Goal: Information Seeking & Learning: Find specific fact

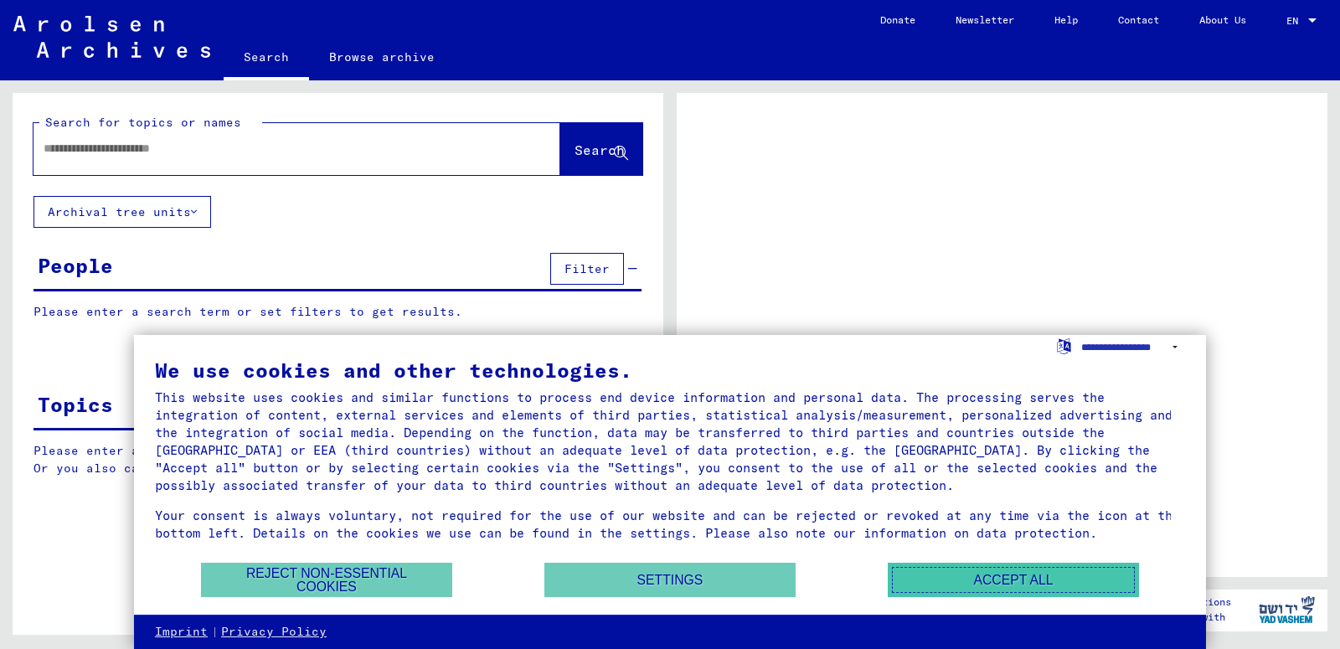
click at [994, 570] on button "Accept all" at bounding box center [1013, 580] width 251 height 34
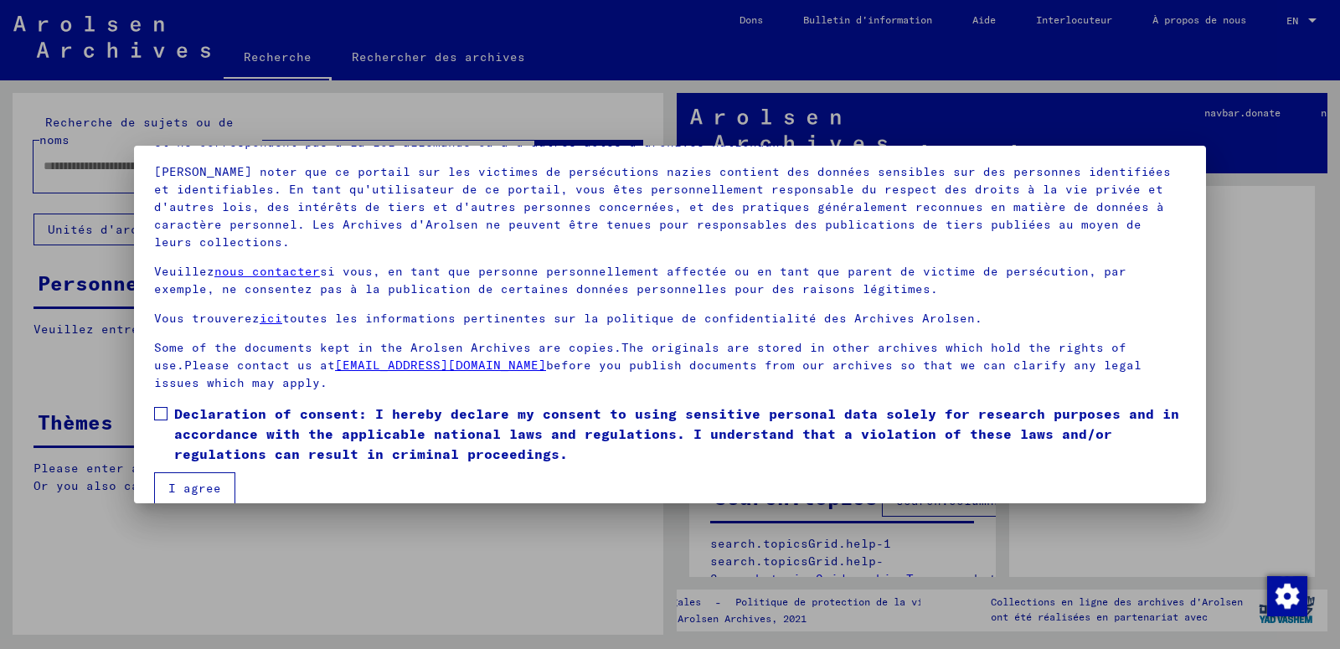
scroll to position [126, 0]
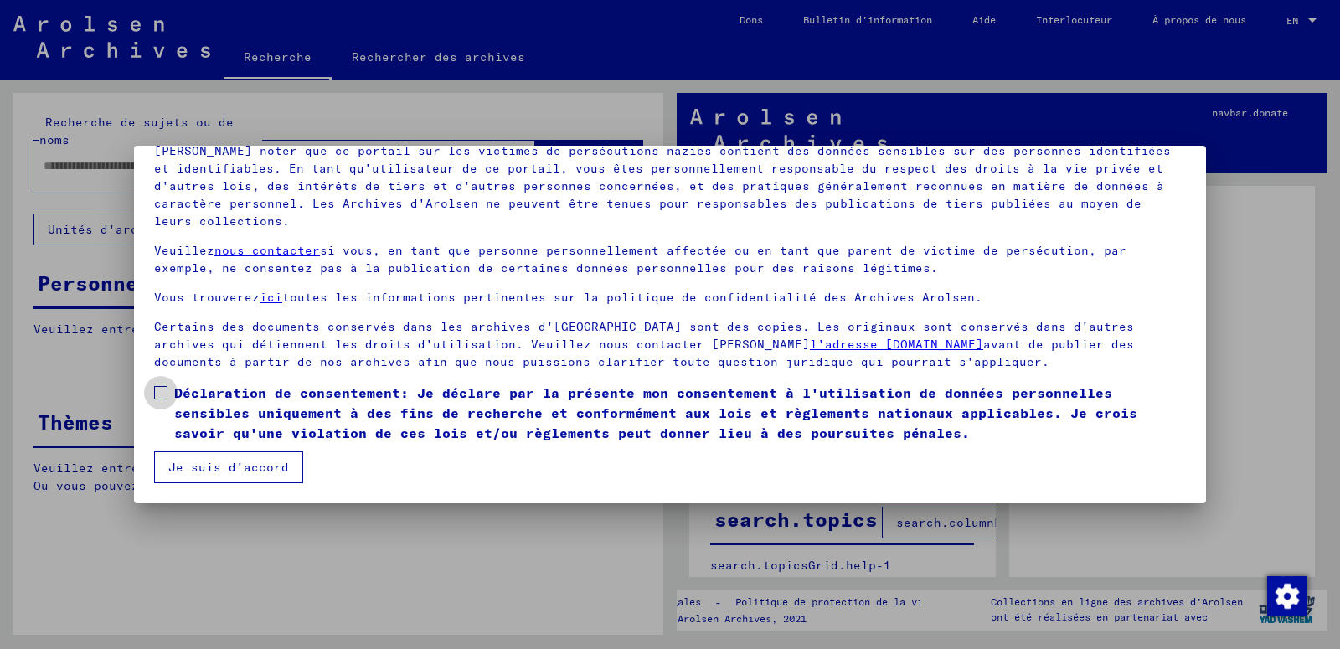
click at [157, 391] on span at bounding box center [160, 392] width 13 height 13
click at [198, 458] on button "Je suis d'accord" at bounding box center [228, 467] width 149 height 32
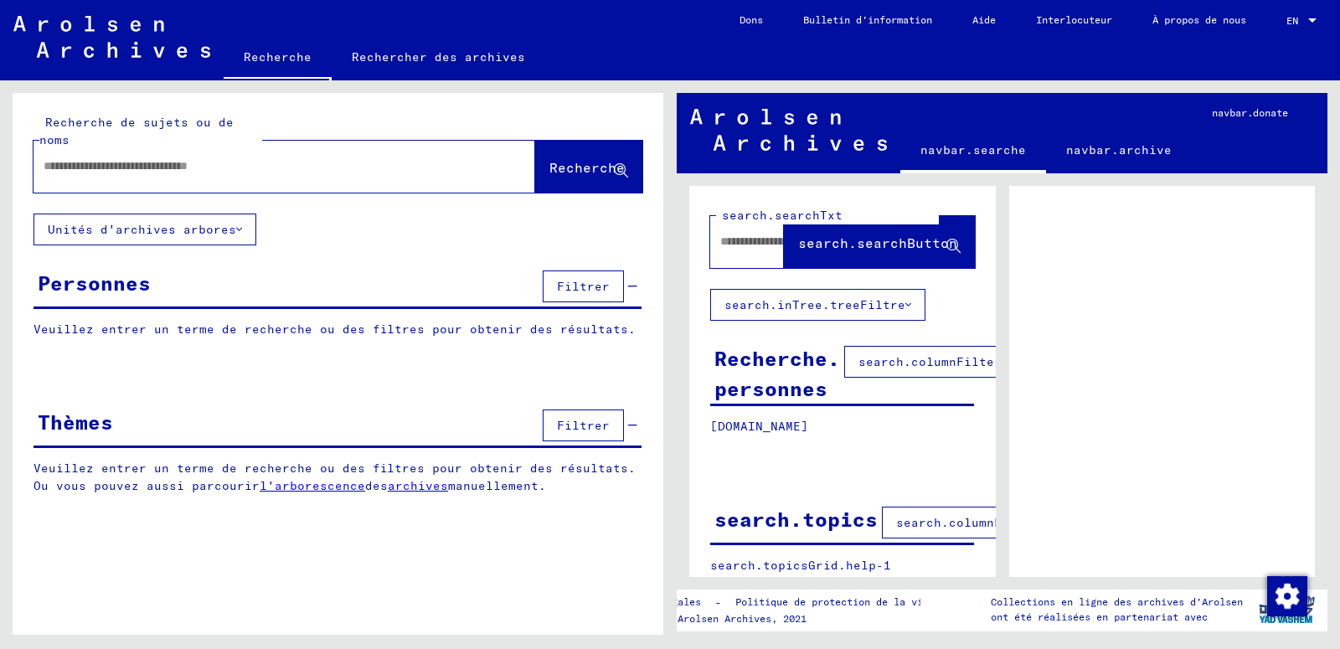
click at [159, 162] on input "text" at bounding box center [269, 166] width 451 height 18
type input "**********"
click at [568, 167] on span "Recherche" at bounding box center [586, 167] width 75 height 17
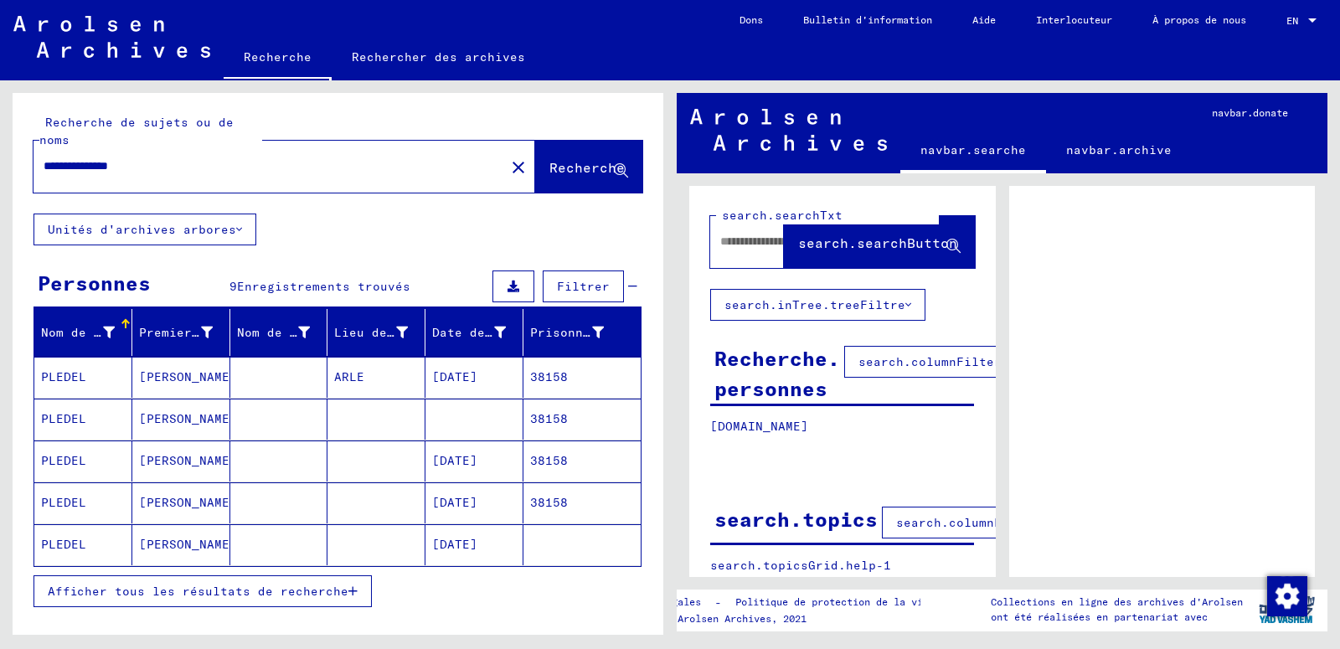
click at [465, 379] on mat-cell "[DATE]" at bounding box center [474, 377] width 98 height 41
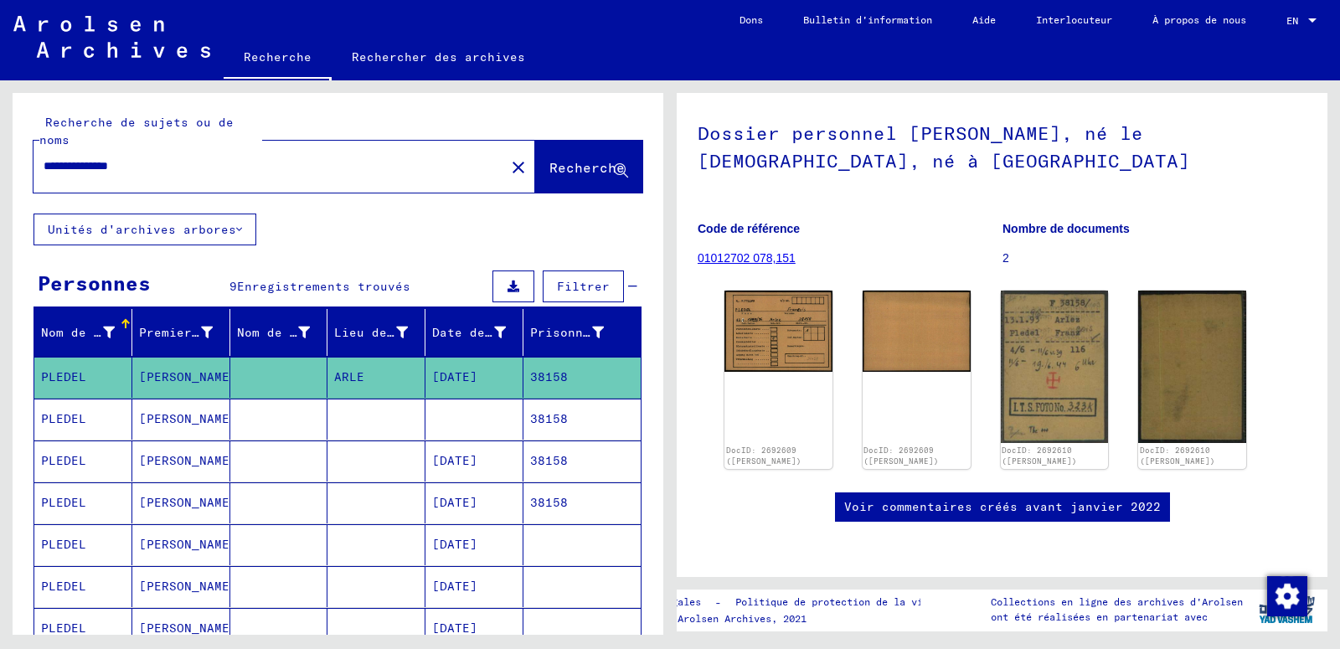
scroll to position [180, 0]
click at [545, 420] on mat-cell "38158" at bounding box center [581, 419] width 117 height 41
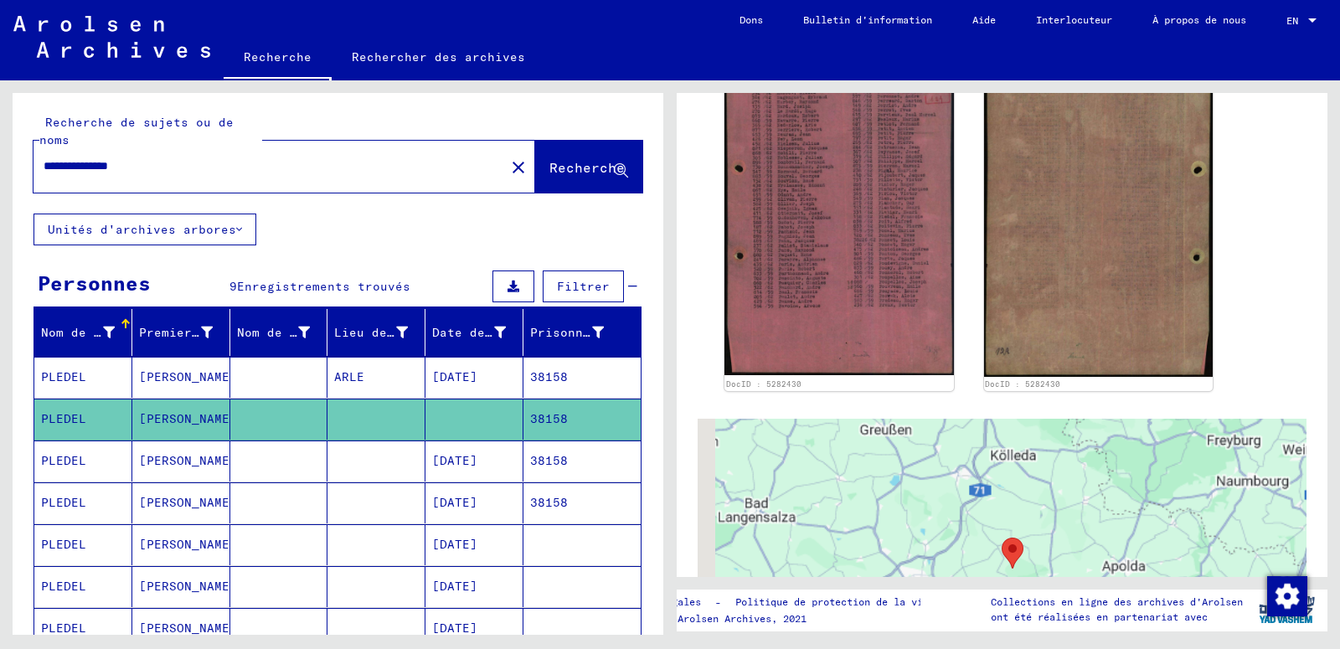
scroll to position [508, 0]
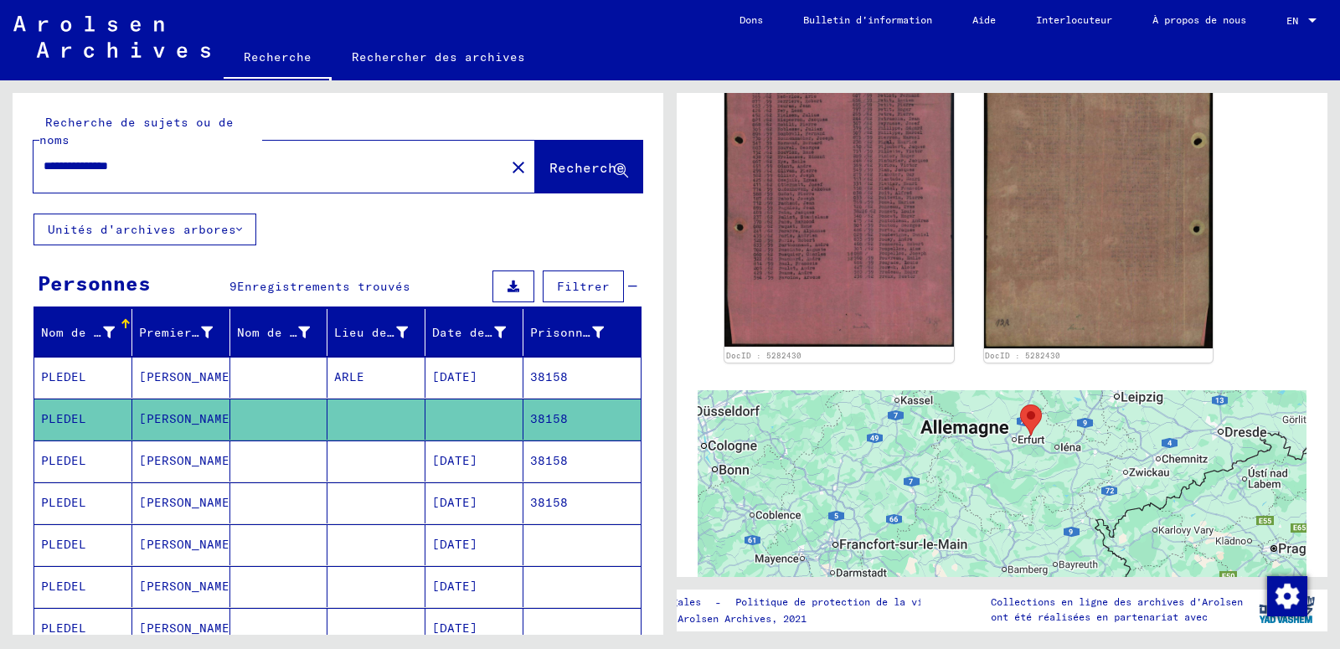
click at [544, 459] on mat-cell "38158" at bounding box center [581, 461] width 117 height 41
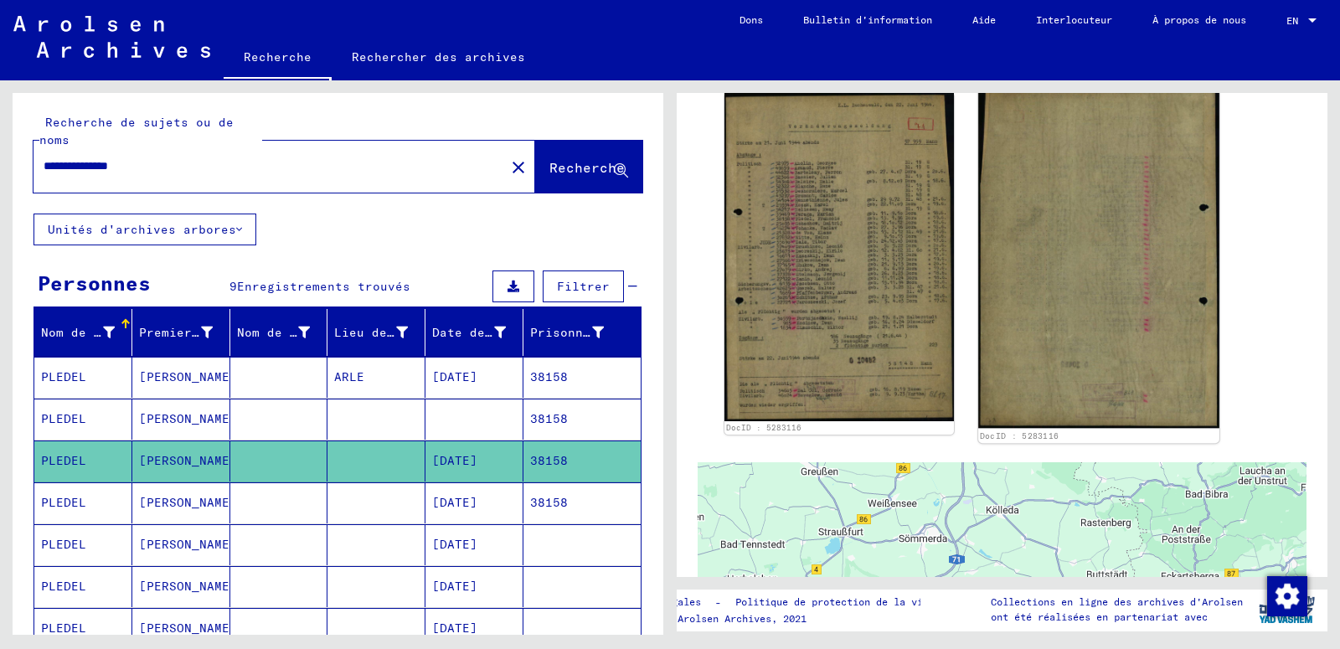
scroll to position [505, 0]
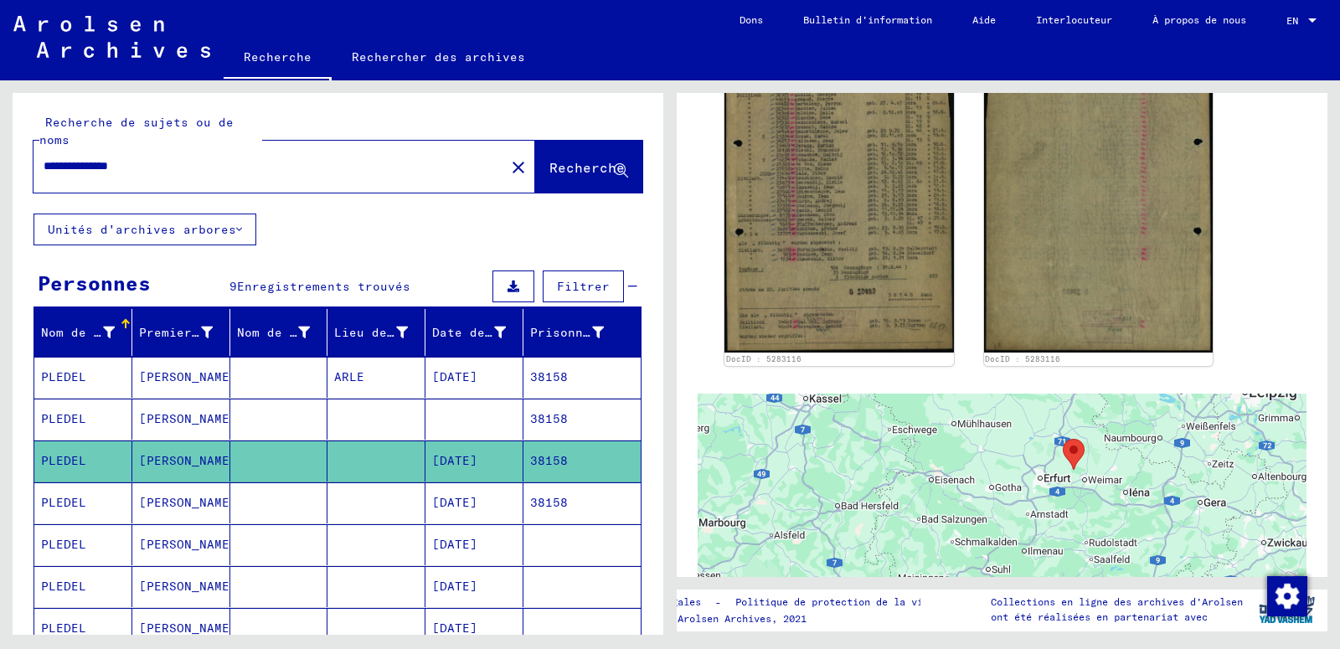
click at [546, 500] on mat-cell "38158" at bounding box center [581, 502] width 117 height 41
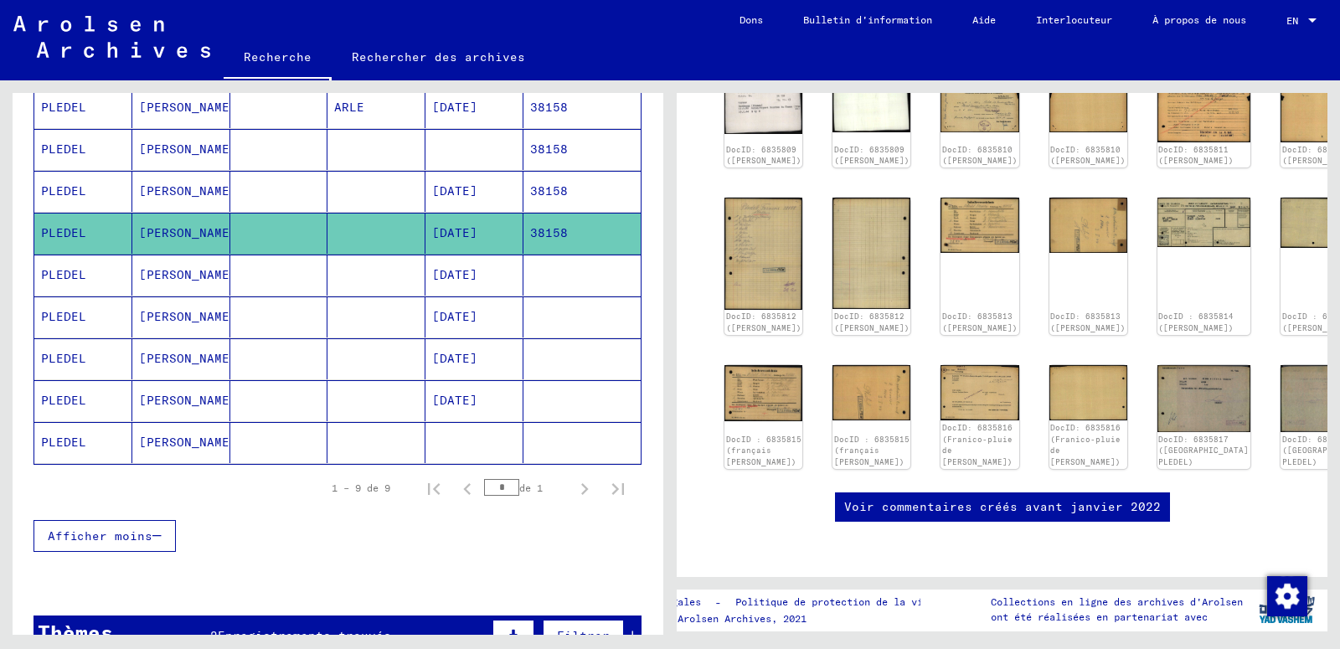
scroll to position [271, 0]
click at [484, 365] on mat-cell "[DATE]" at bounding box center [474, 357] width 98 height 41
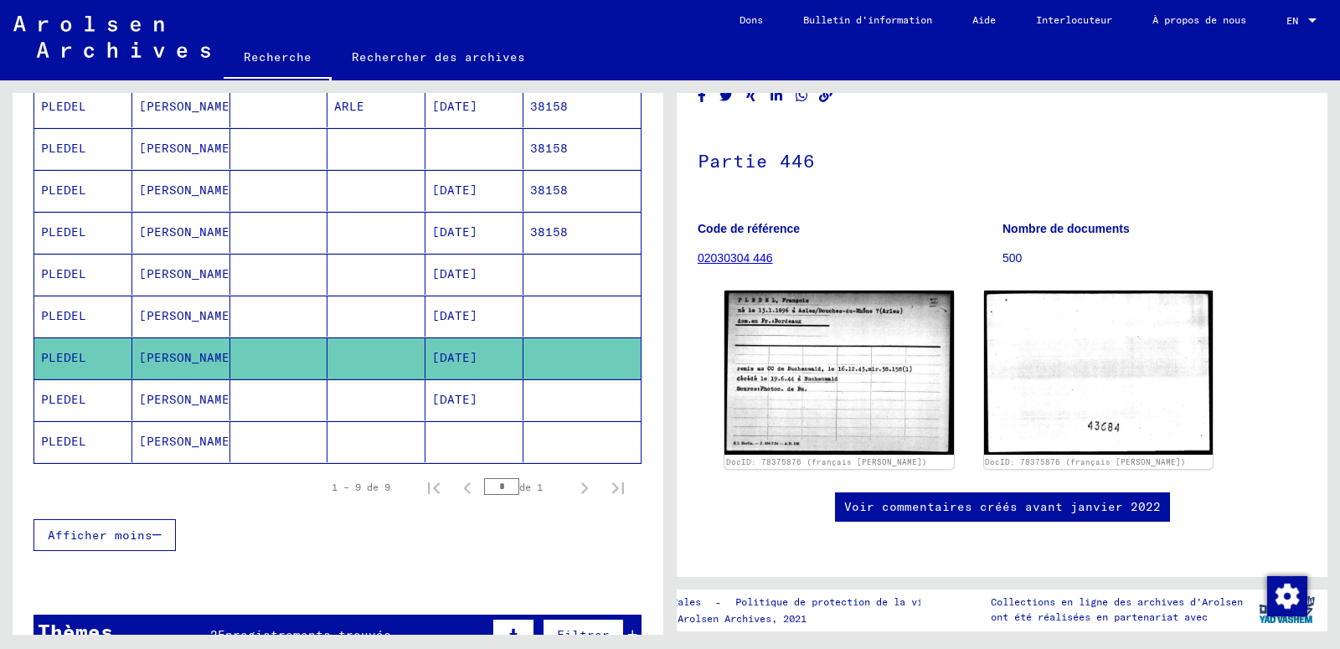
scroll to position [271, 0]
click at [485, 399] on mat-cell "[DATE]" at bounding box center [474, 399] width 98 height 41
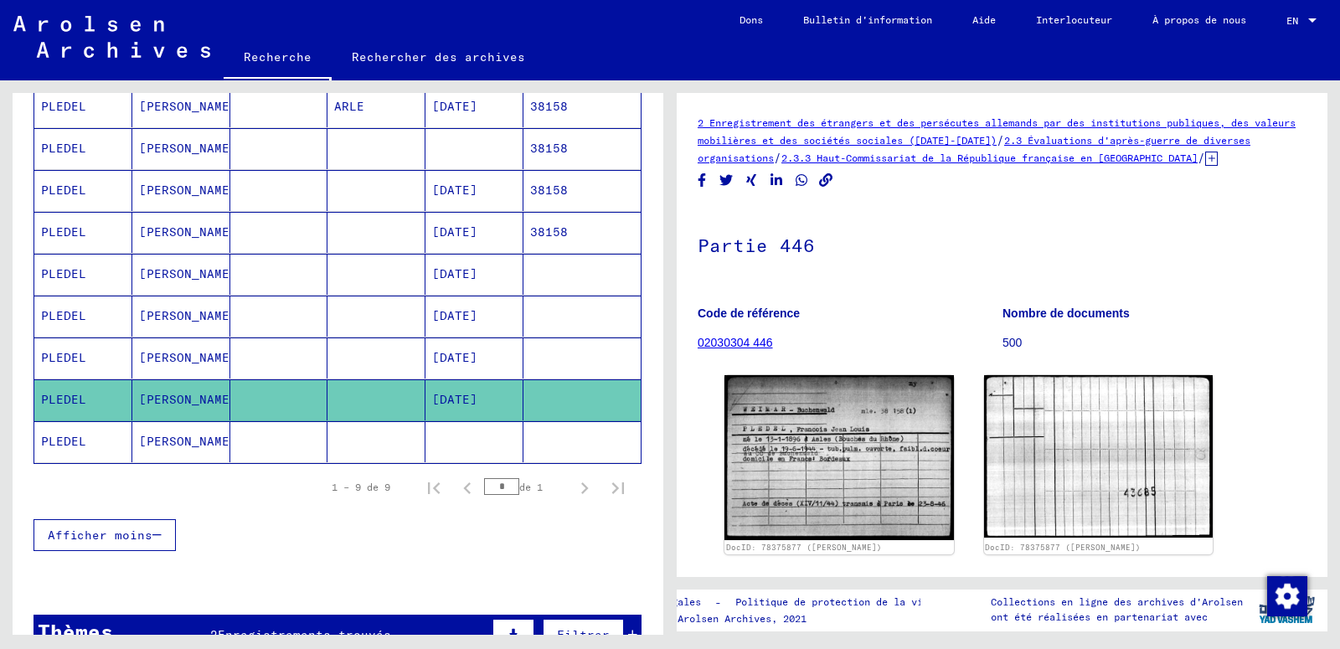
click at [451, 439] on mat-cell at bounding box center [474, 441] width 98 height 41
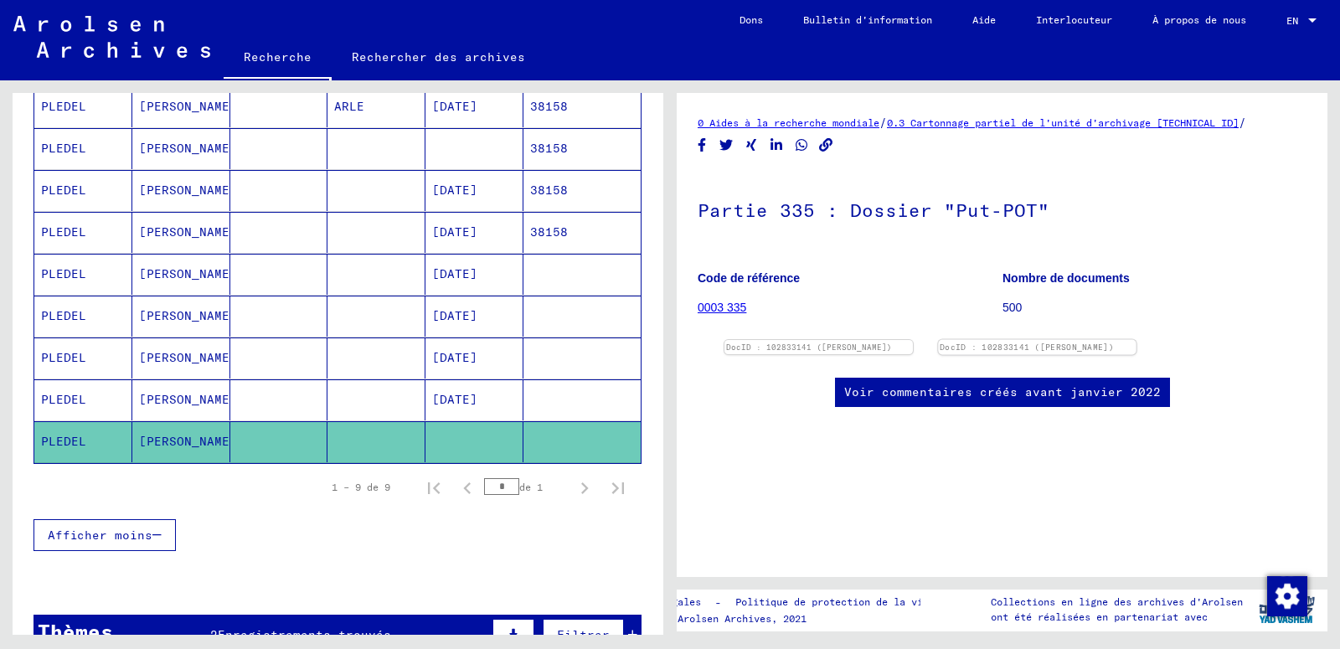
scroll to position [271, 0]
click at [960, 378] on div "Voir commentaires créés avant janvier 2022" at bounding box center [1002, 392] width 335 height 29
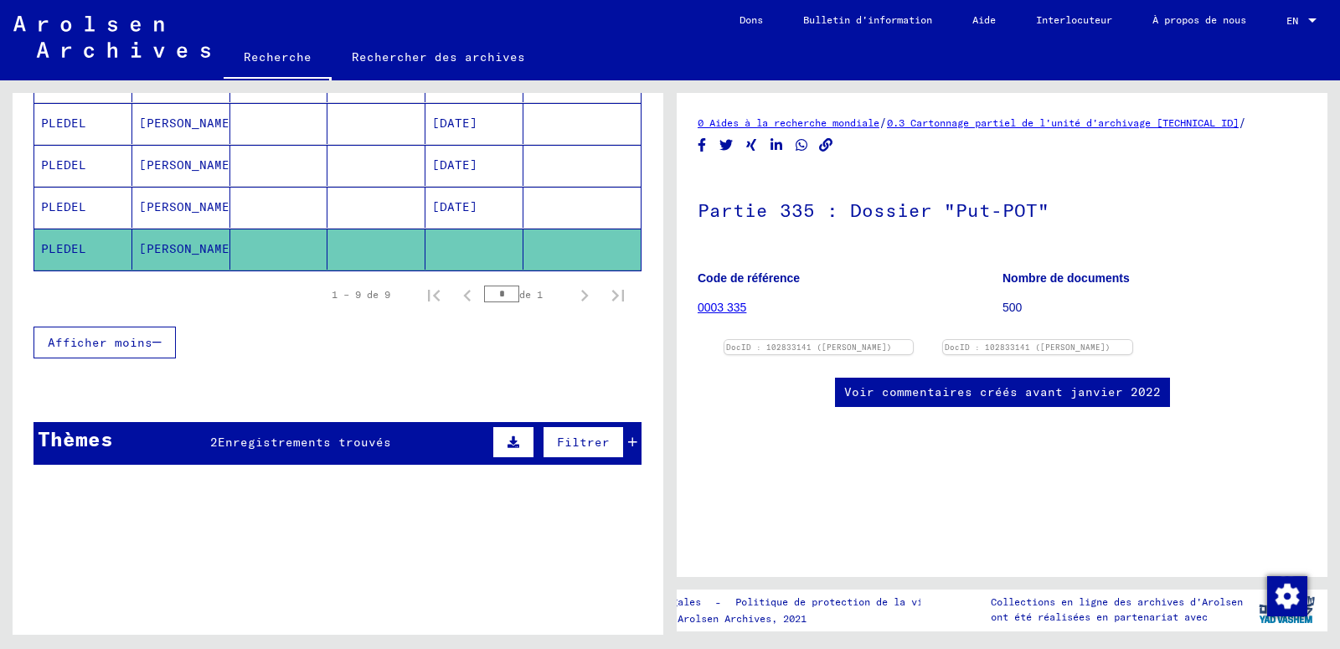
scroll to position [514, 0]
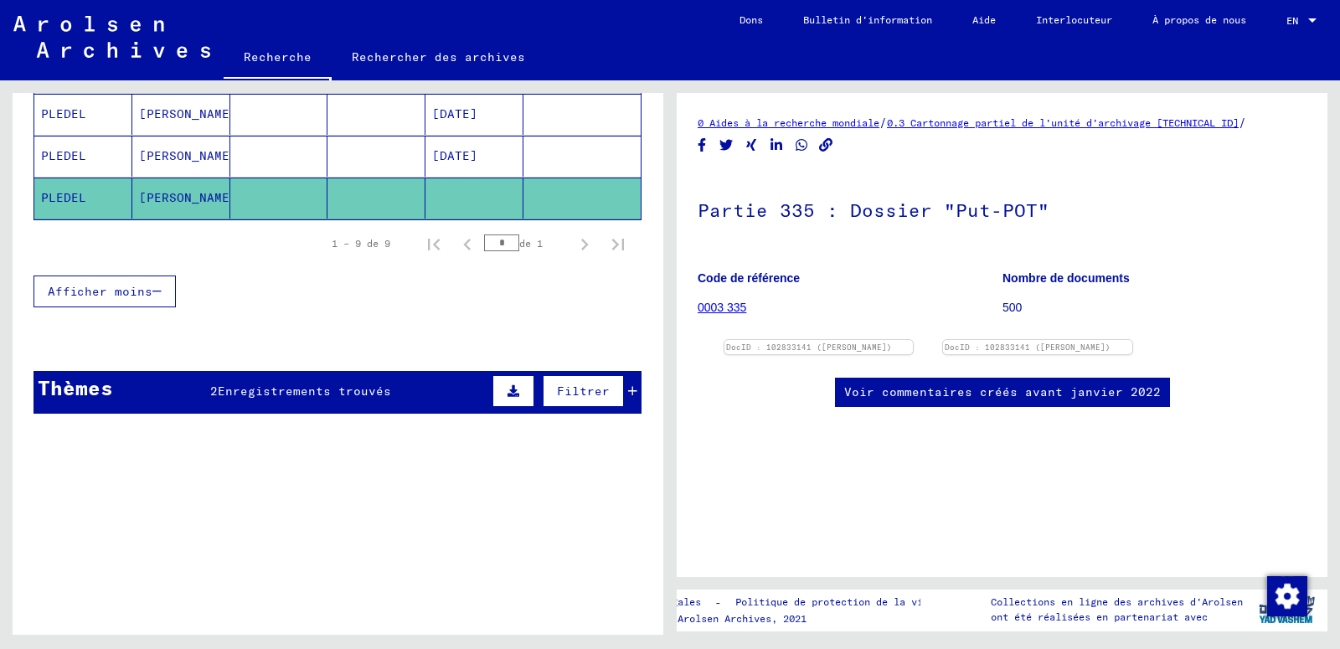
click at [311, 391] on span "Enregistrements trouvés" at bounding box center [304, 391] width 173 height 15
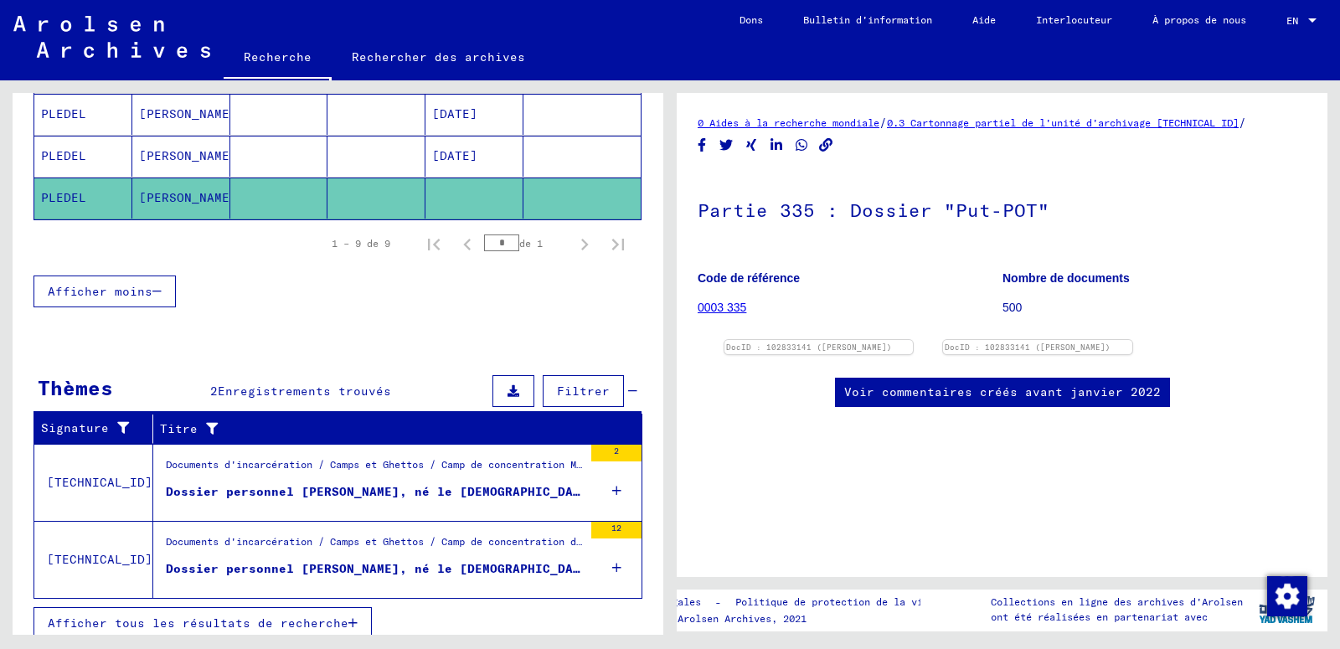
scroll to position [528, 0]
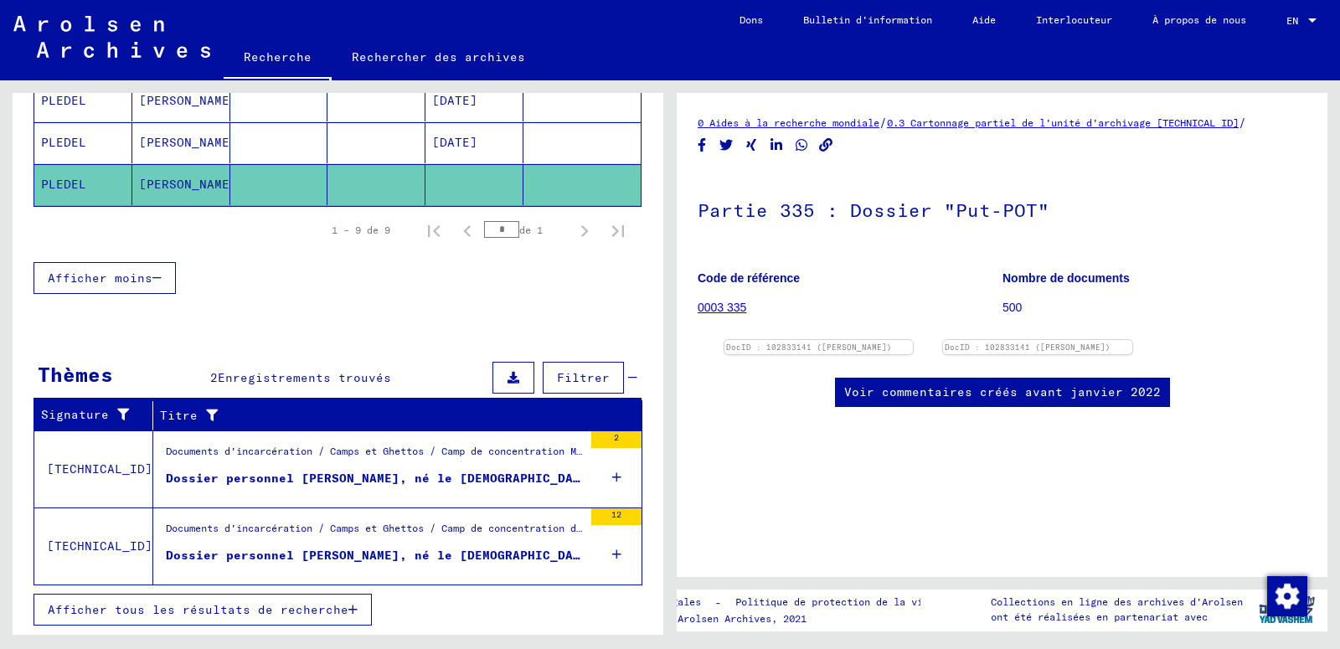
click at [377, 475] on div "Dossier personnel [PERSON_NAME], né le [DEMOGRAPHIC_DATA], né à [GEOGRAPHIC_DAT…" at bounding box center [374, 479] width 417 height 18
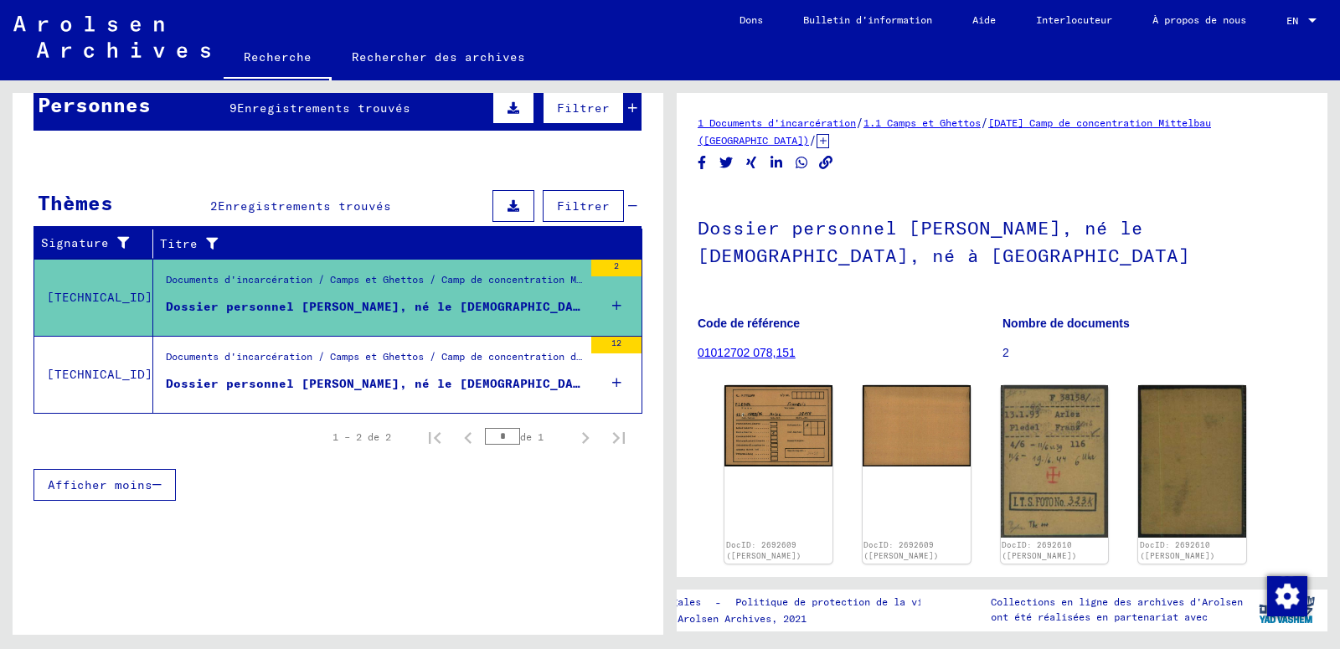
scroll to position [178, 0]
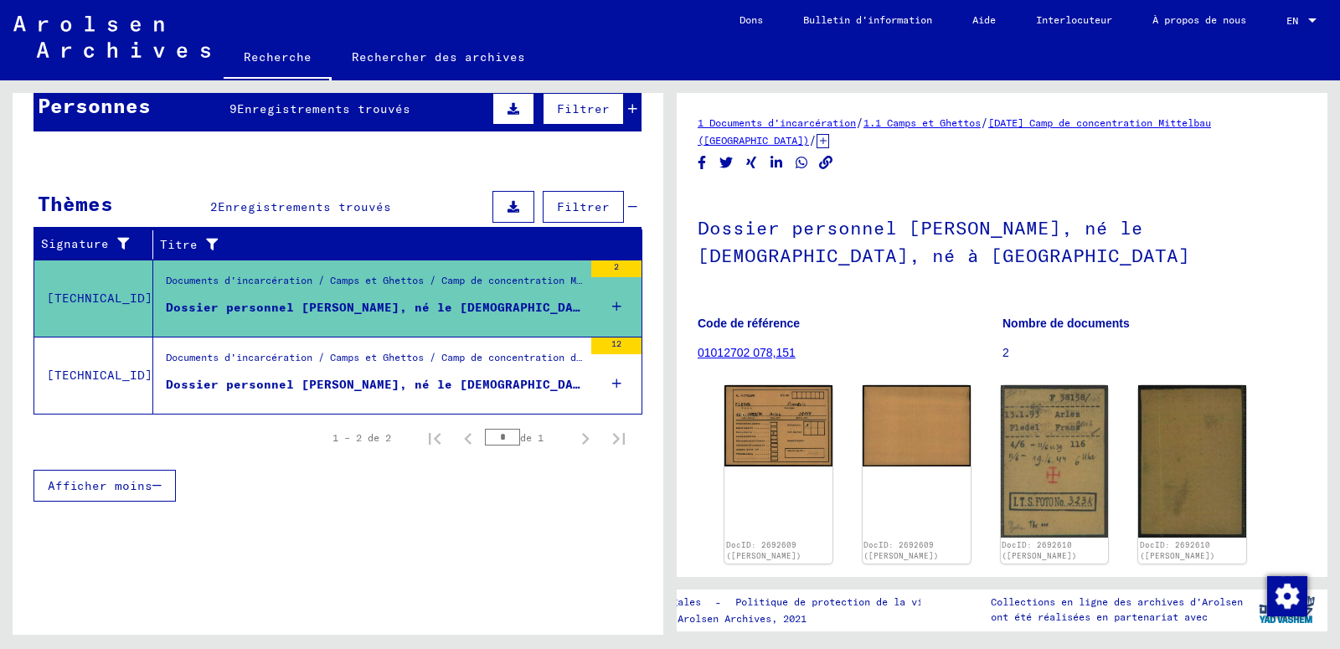
click at [513, 385] on div "Dossier personnel [PERSON_NAME], né le [DEMOGRAPHIC_DATA]" at bounding box center [374, 385] width 417 height 18
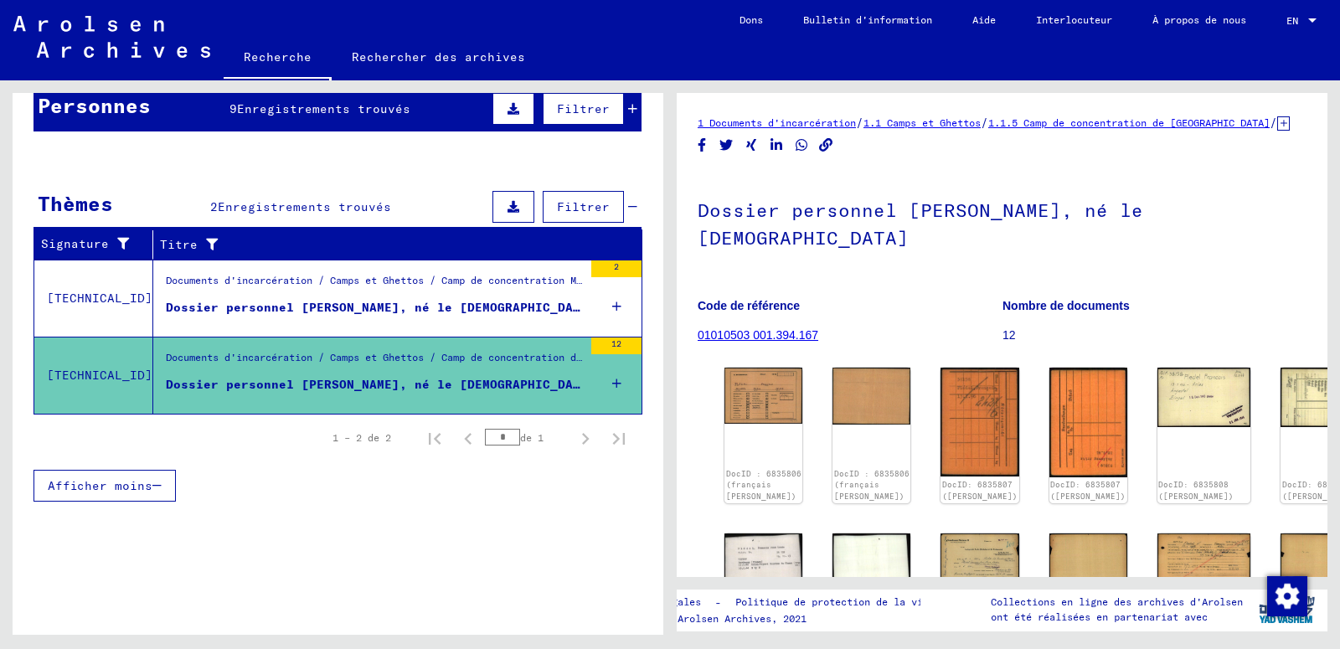
click at [911, 342] on figure "Code de référence 01010503 001.394.167" at bounding box center [850, 323] width 304 height 75
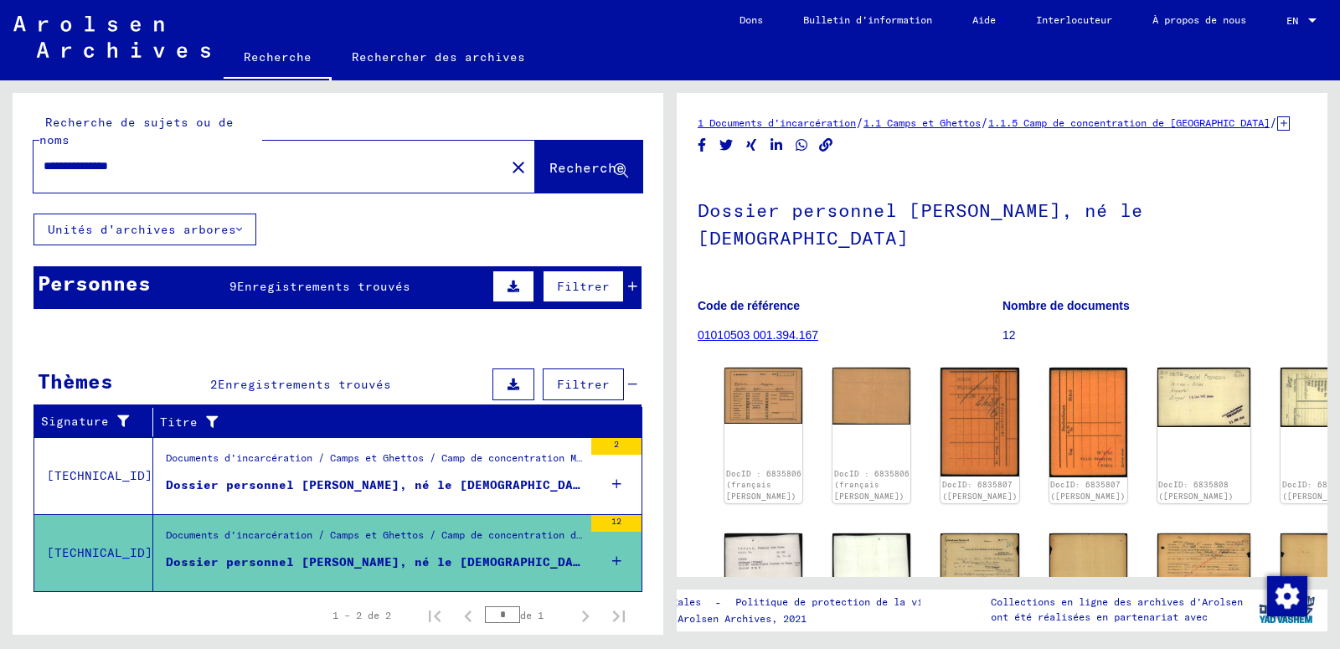
click at [190, 227] on button "Unités d'archives arbores" at bounding box center [144, 230] width 223 height 32
